Goal: Task Accomplishment & Management: Manage account settings

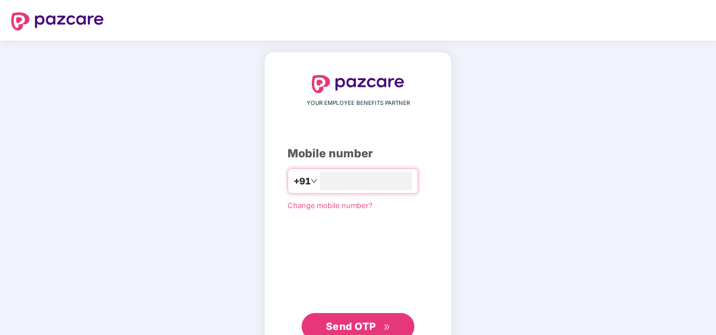
type input "**********"
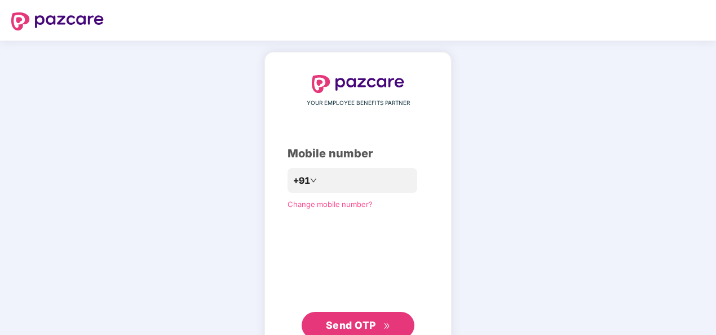
click at [289, 283] on div "**********" at bounding box center [358, 207] width 141 height 264
click at [357, 323] on span "Send OTP" at bounding box center [351, 325] width 50 height 12
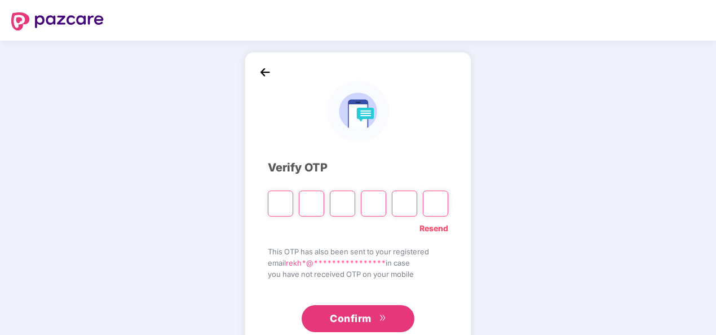
type input "*"
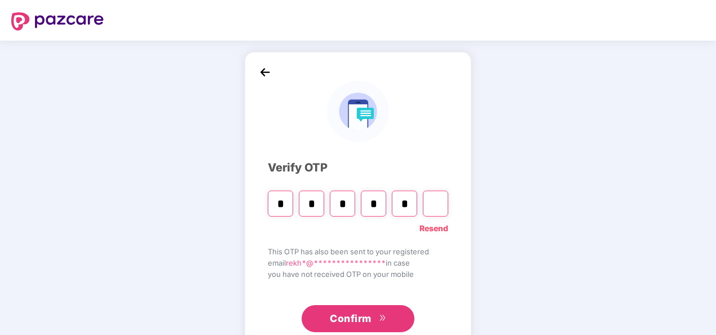
type input "*"
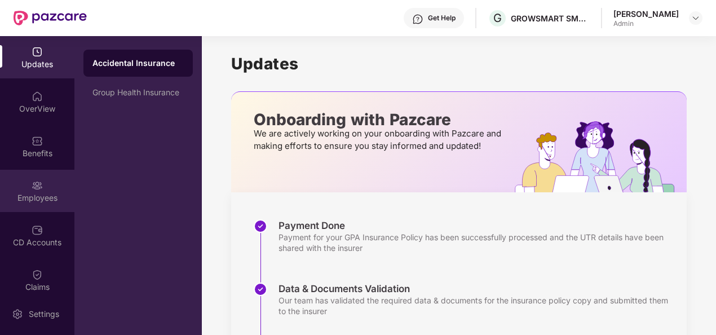
click at [47, 182] on div "Employees" at bounding box center [37, 191] width 74 height 42
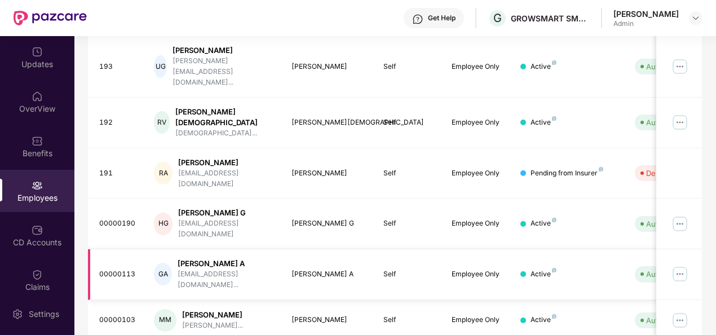
scroll to position [355, 0]
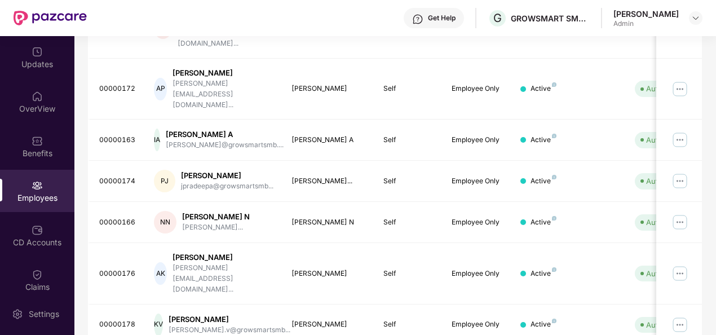
scroll to position [366, 0]
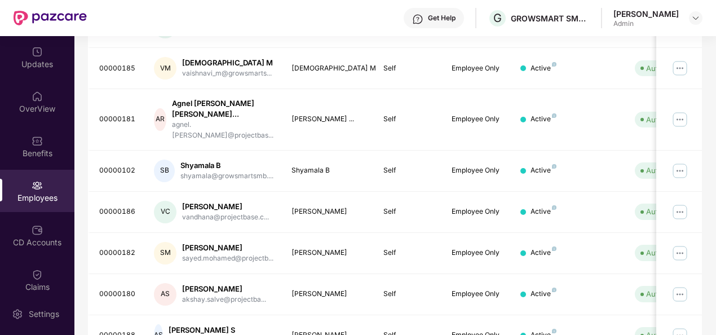
scroll to position [202, 0]
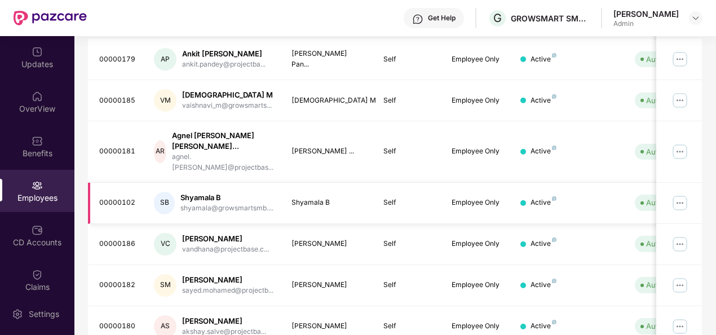
click at [681, 194] on img at bounding box center [680, 203] width 18 height 18
click at [555, 196] on img at bounding box center [554, 198] width 5 height 5
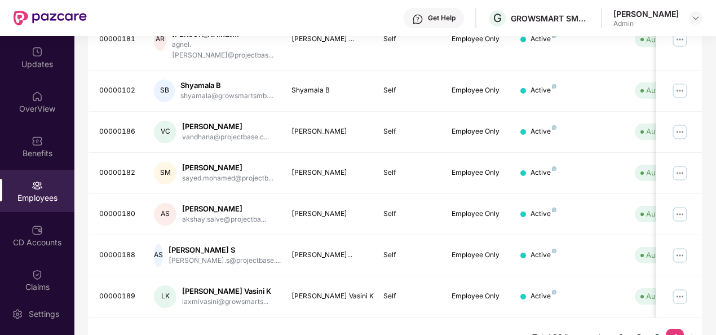
scroll to position [315, 0]
click at [254, 131] on div "vandhana@projectbase.c..." at bounding box center [225, 136] width 87 height 11
click at [682, 122] on img at bounding box center [680, 131] width 18 height 18
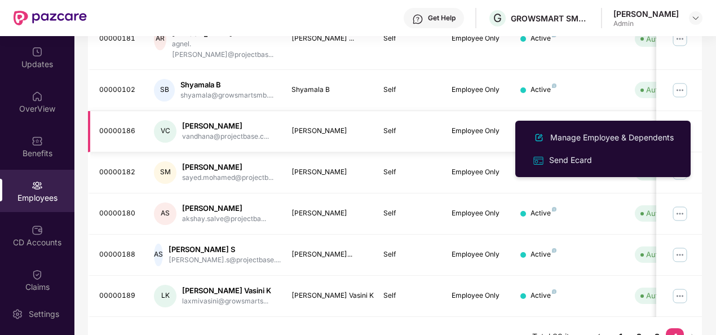
click at [535, 126] on div "Active" at bounding box center [544, 131] width 26 height 11
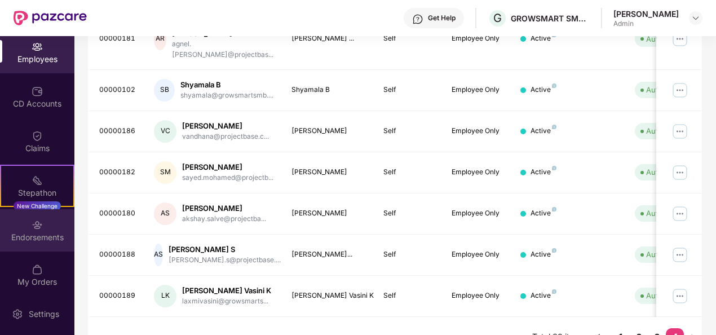
scroll to position [144, 0]
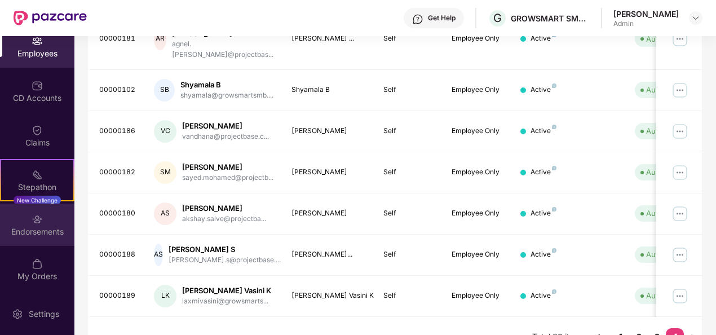
click at [50, 219] on div "Endorsements" at bounding box center [37, 225] width 74 height 42
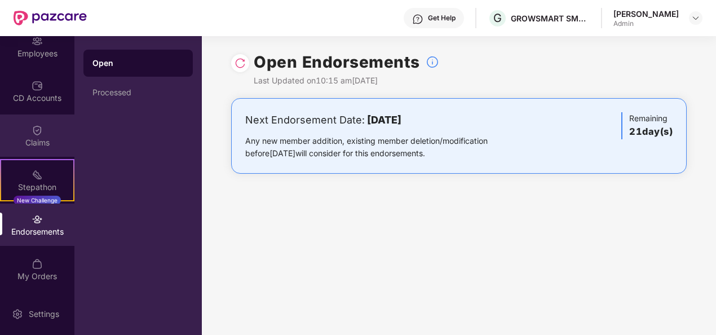
scroll to position [0, 0]
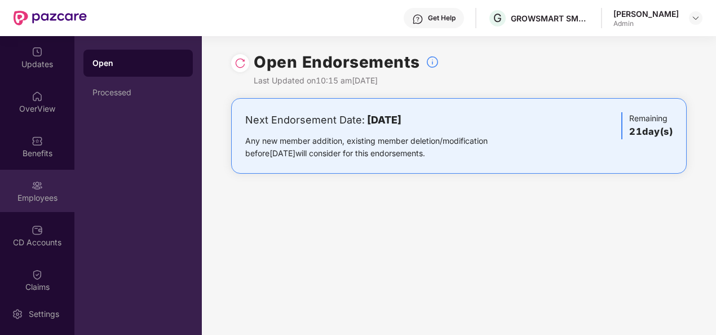
click at [39, 186] on img at bounding box center [37, 185] width 11 height 11
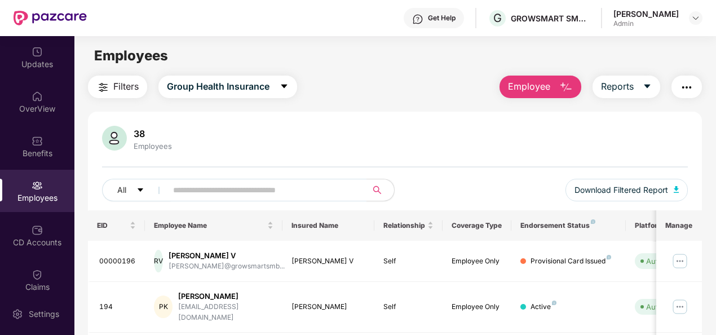
click at [566, 91] on img "button" at bounding box center [567, 88] width 14 height 14
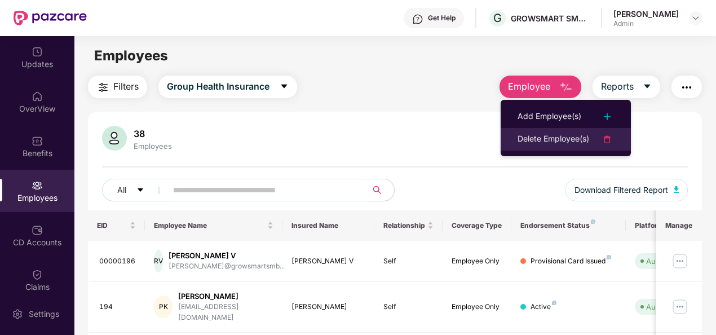
click at [569, 138] on div "Delete Employee(s)" at bounding box center [554, 140] width 72 height 14
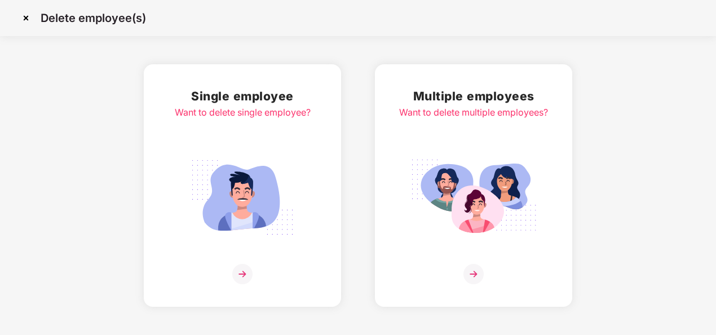
click at [245, 276] on img at bounding box center [242, 274] width 20 height 20
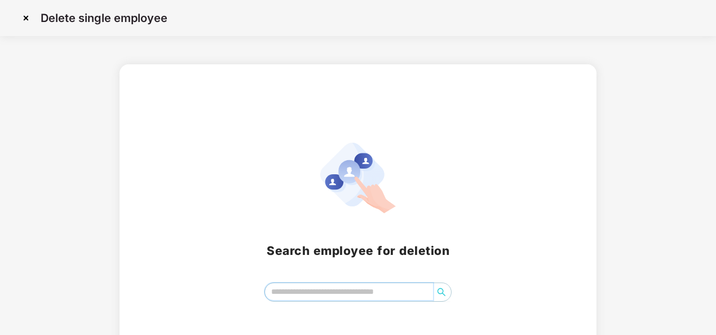
click at [350, 283] on input "search" at bounding box center [349, 291] width 169 height 17
type input "****"
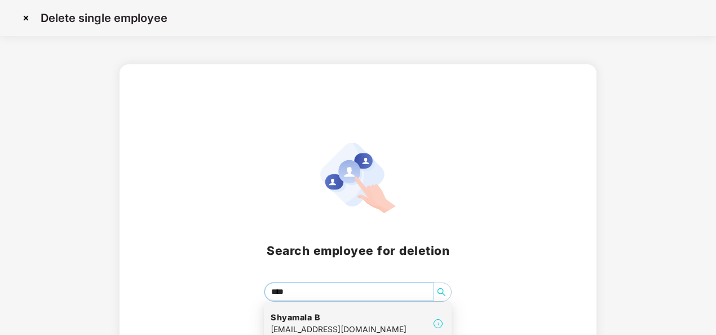
click at [372, 322] on h4 "Shyamala B" at bounding box center [339, 317] width 136 height 11
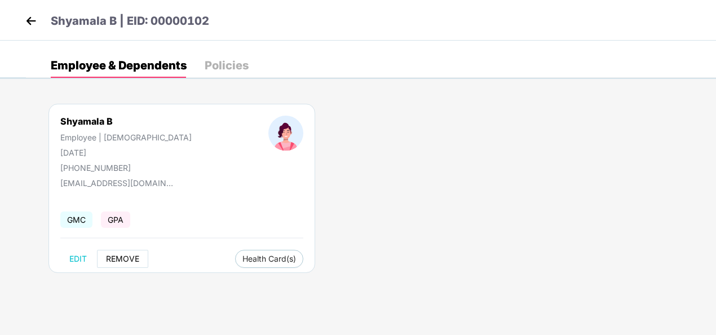
click at [121, 257] on span "REMOVE" at bounding box center [122, 258] width 33 height 9
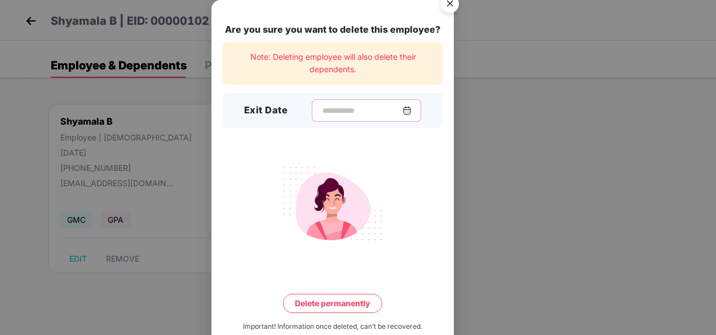
click at [355, 109] on input at bounding box center [362, 111] width 81 height 12
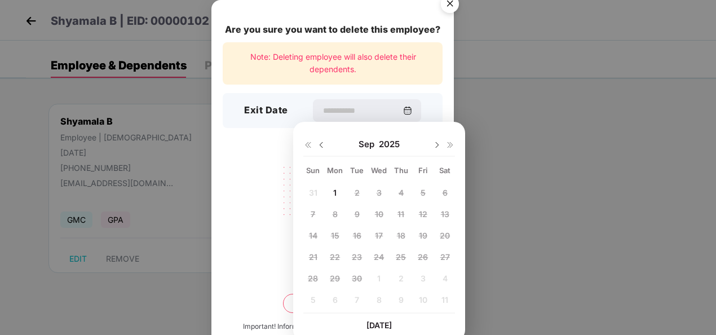
click at [311, 192] on div "31 1 2 3 4 5 6 7 8 9 10 11 12 13 14 15 16 17 18 19 20 21 22 23 24 25 26 27 28 2…" at bounding box center [379, 248] width 152 height 129
click at [412, 111] on img at bounding box center [407, 110] width 9 height 9
click at [320, 142] on img at bounding box center [321, 144] width 9 height 9
click at [312, 301] on span "31" at bounding box center [313, 300] width 8 height 10
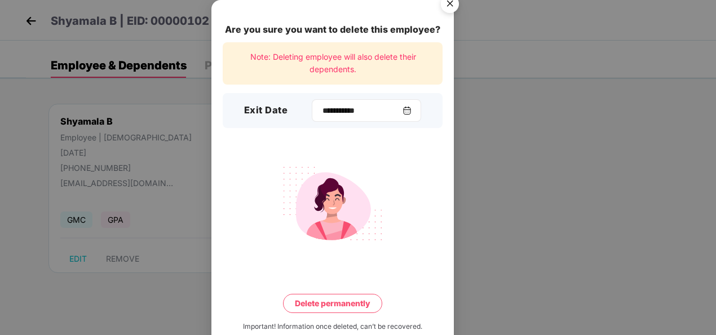
click at [412, 110] on img at bounding box center [407, 110] width 9 height 9
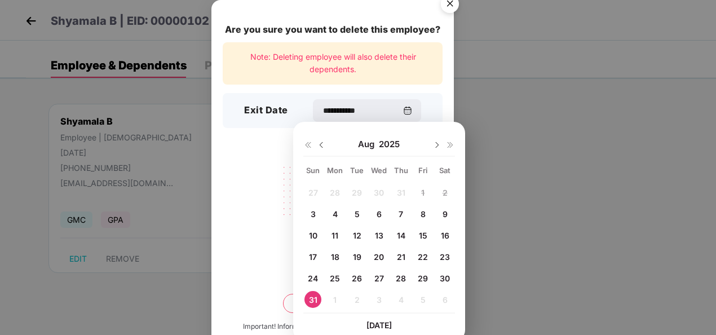
click at [421, 277] on span "29" at bounding box center [423, 279] width 10 height 10
type input "**********"
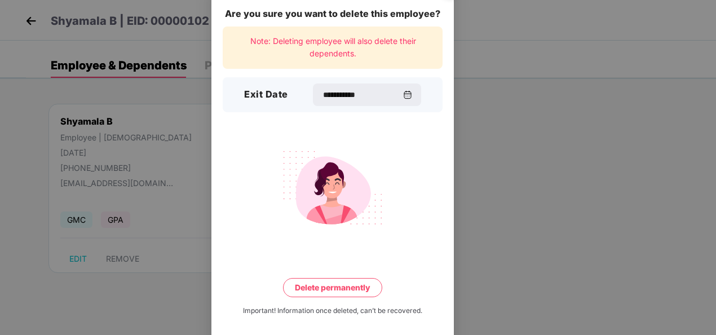
scroll to position [25, 0]
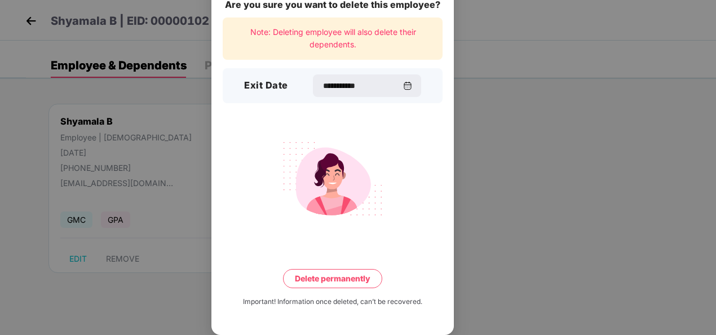
click at [358, 275] on button "Delete permanently" at bounding box center [332, 278] width 99 height 19
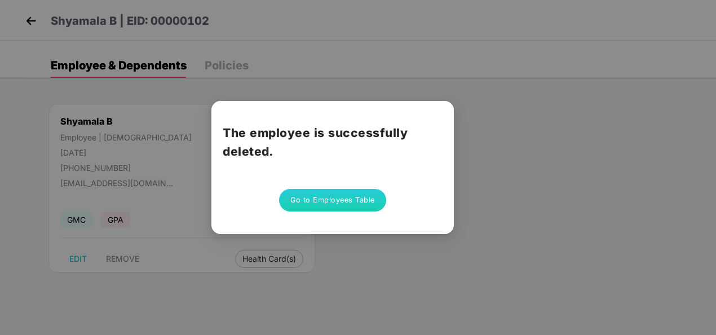
scroll to position [0, 0]
click at [326, 200] on button "Go to Employees Table" at bounding box center [332, 200] width 107 height 23
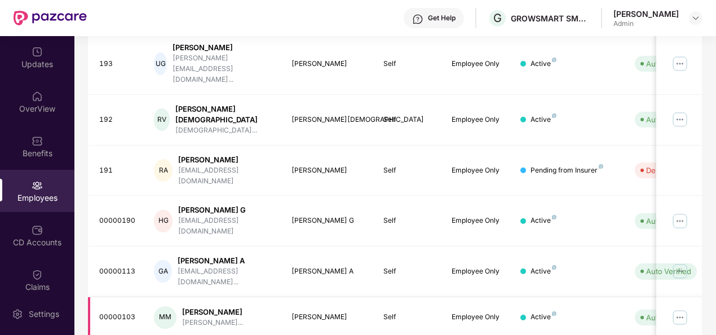
scroll to position [355, 0]
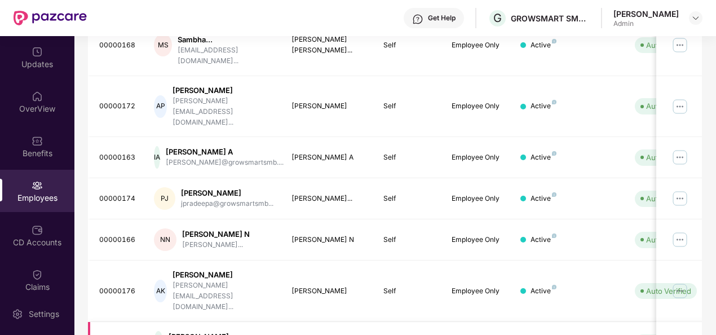
scroll to position [366, 0]
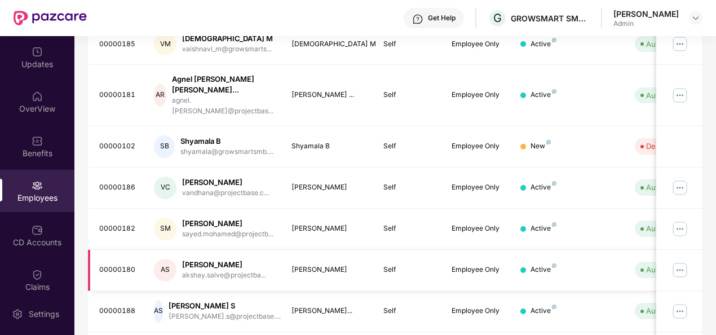
scroll to position [0, 0]
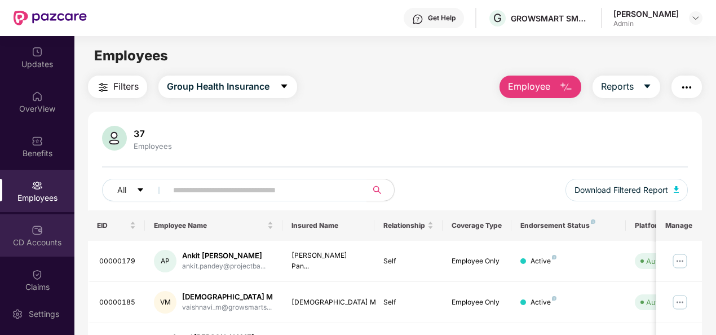
click at [39, 238] on div "CD Accounts" at bounding box center [37, 242] width 74 height 11
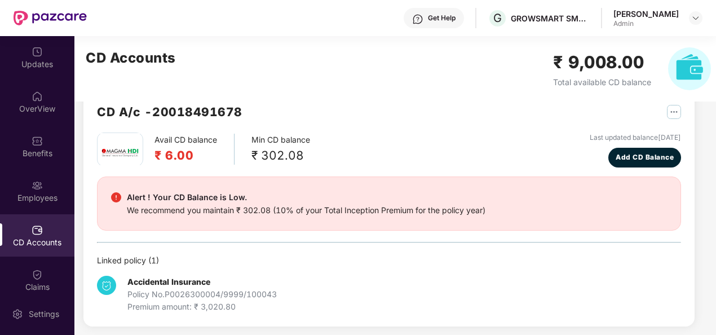
scroll to position [280, 0]
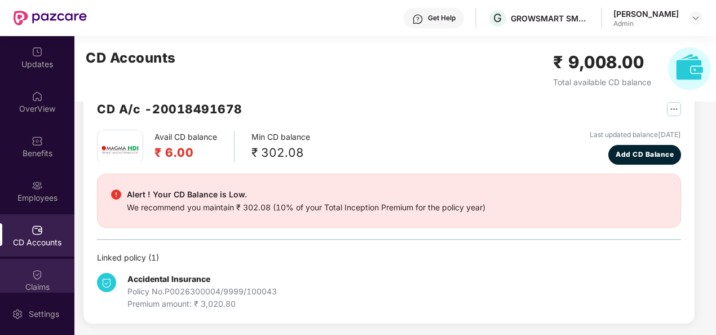
click at [41, 281] on div "Claims" at bounding box center [37, 286] width 74 height 11
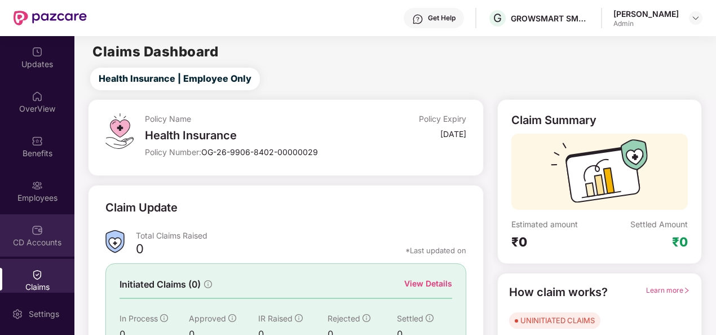
click at [32, 237] on div "CD Accounts" at bounding box center [37, 242] width 74 height 11
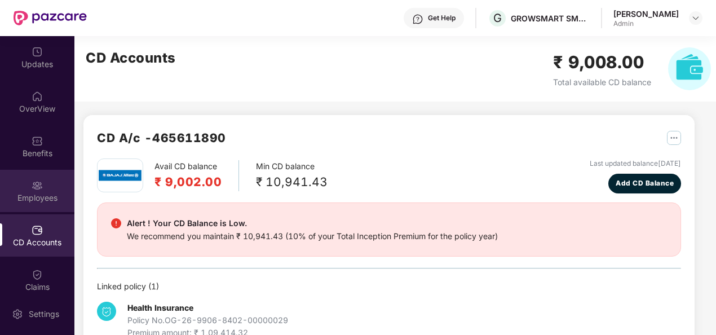
click at [30, 197] on div "Employees" at bounding box center [37, 197] width 74 height 11
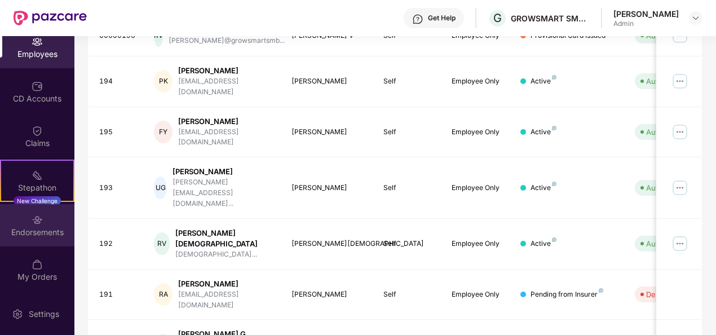
scroll to position [144, 0]
click at [38, 228] on div "Endorsements" at bounding box center [37, 231] width 74 height 11
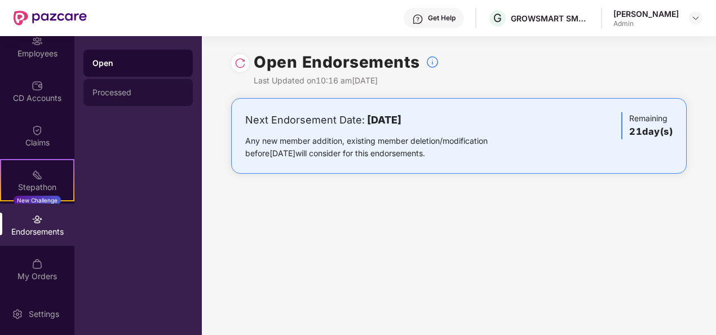
click at [108, 96] on div "Processed" at bounding box center [138, 92] width 91 height 9
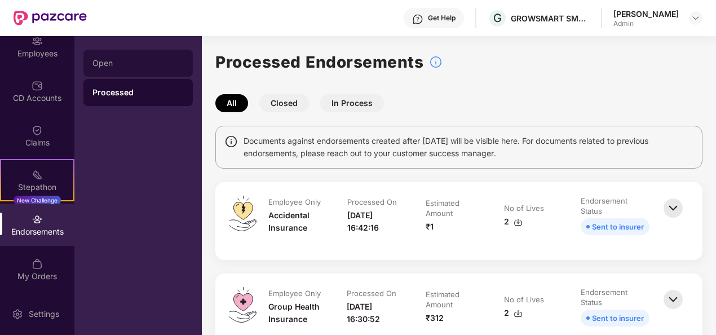
click at [115, 65] on div "Open" at bounding box center [138, 63] width 91 height 9
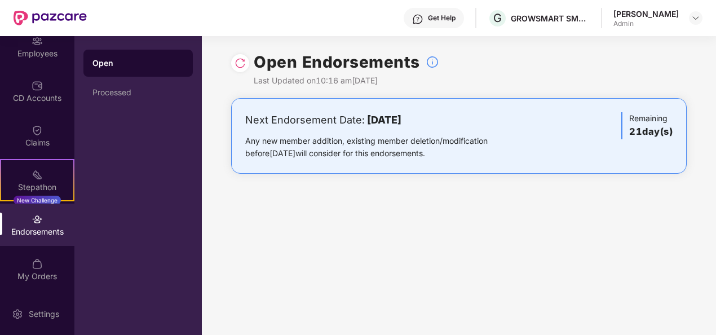
click at [239, 68] on img at bounding box center [240, 63] width 11 height 11
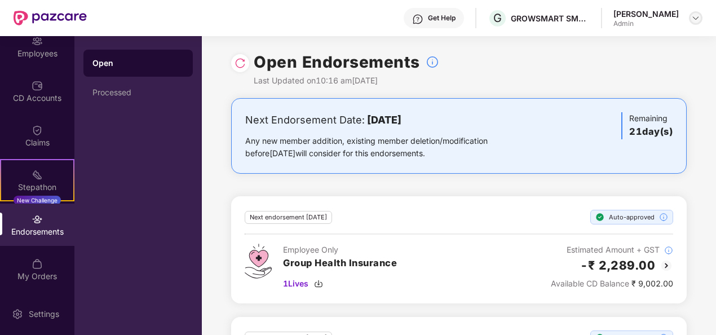
click at [699, 19] on img at bounding box center [696, 18] width 9 height 9
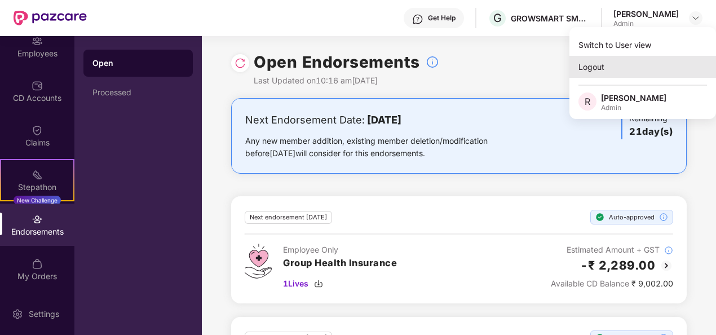
click at [591, 67] on div "Logout" at bounding box center [643, 67] width 147 height 22
